Goal: Check status: Check status

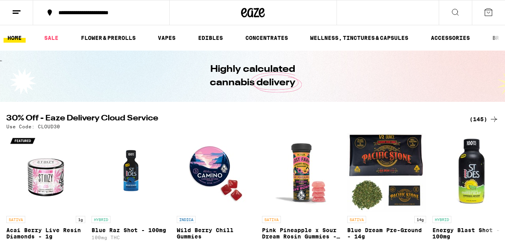
click at [9, 4] on button at bounding box center [16, 12] width 33 height 25
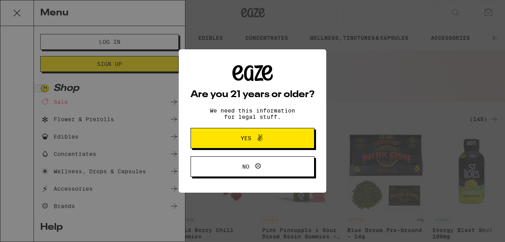
click at [227, 148] on button "Yes" at bounding box center [253, 138] width 124 height 21
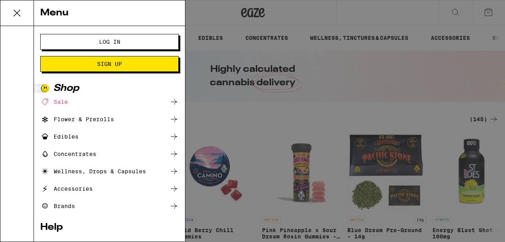
click at [168, 38] on button "Log In" at bounding box center [109, 42] width 138 height 16
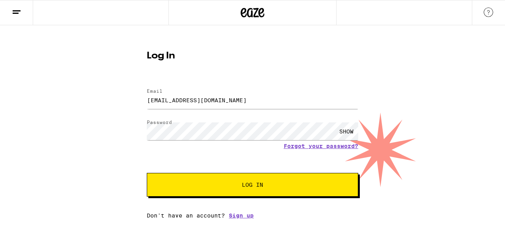
click at [228, 176] on button "Log In" at bounding box center [252, 185] width 211 height 24
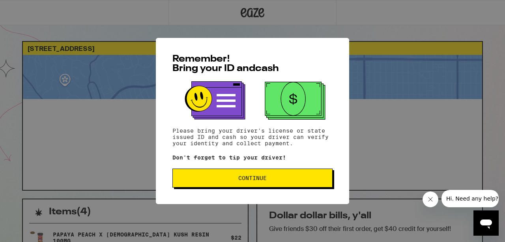
click at [247, 181] on span "Continue" at bounding box center [252, 178] width 28 height 6
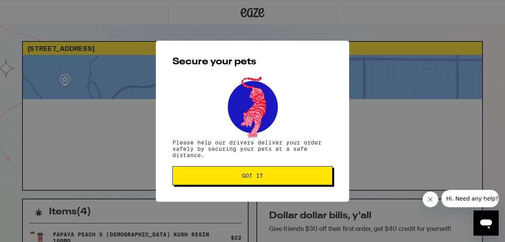
click at [247, 182] on button "Got it" at bounding box center [252, 175] width 160 height 19
